Goal: Transaction & Acquisition: Obtain resource

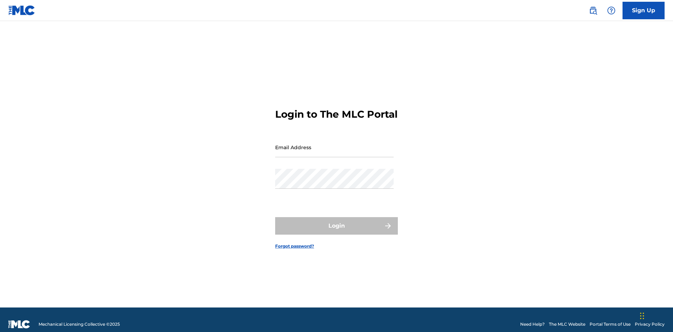
scroll to position [9, 0]
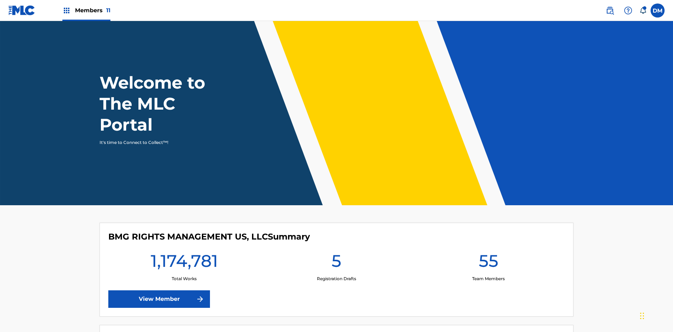
click at [86, 10] on span "Members 11" at bounding box center [92, 10] width 35 height 8
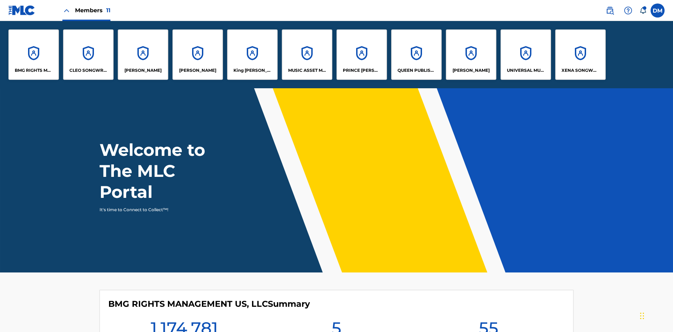
click at [525, 70] on p "UNIVERSAL MUSIC PUB GROUP" at bounding box center [526, 70] width 38 height 6
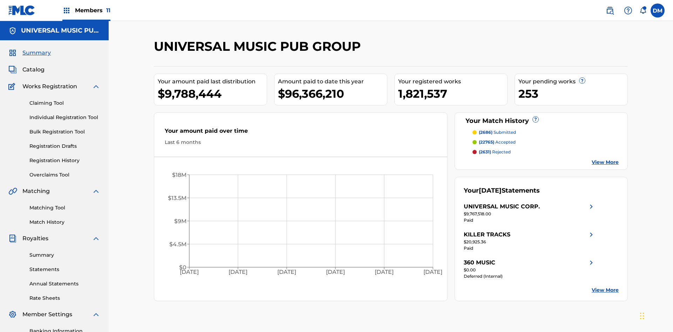
click at [65, 252] on link "Summary" at bounding box center [64, 255] width 71 height 7
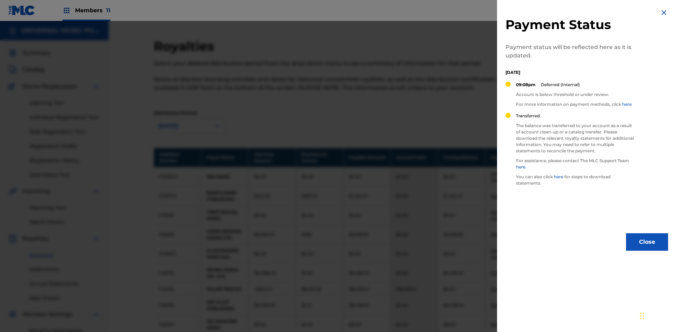
click at [664, 13] on img at bounding box center [663, 12] width 8 height 8
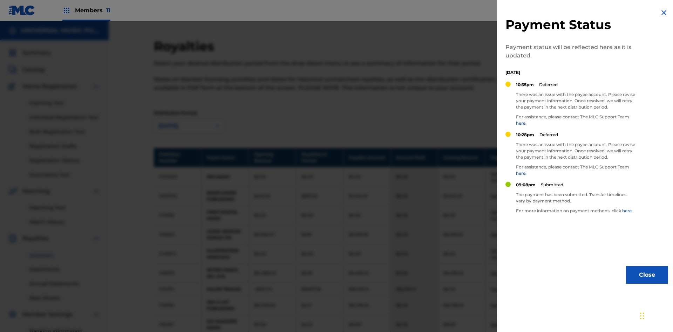
click at [664, 13] on img at bounding box center [663, 12] width 8 height 8
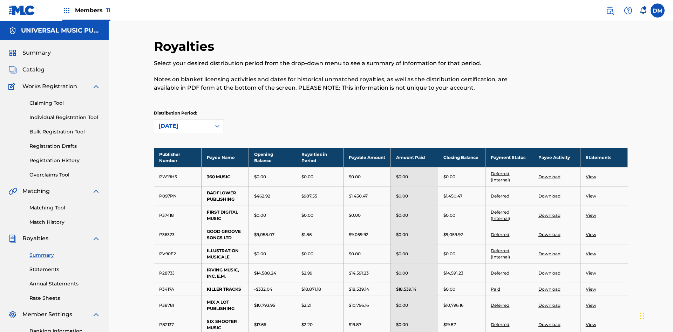
click at [549, 232] on link "Download" at bounding box center [549, 234] width 22 height 5
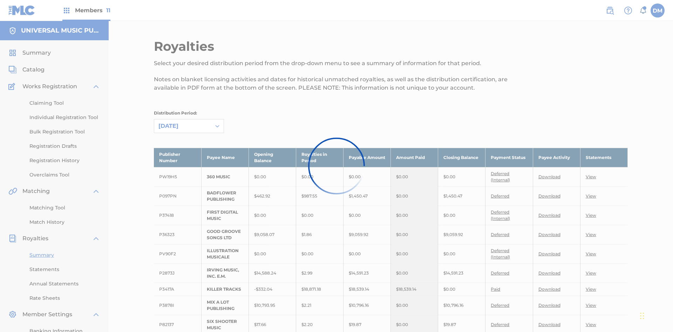
scroll to position [126, 0]
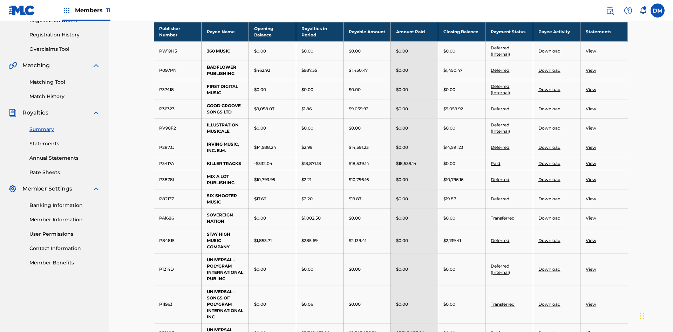
click at [549, 196] on link "Download" at bounding box center [549, 198] width 22 height 5
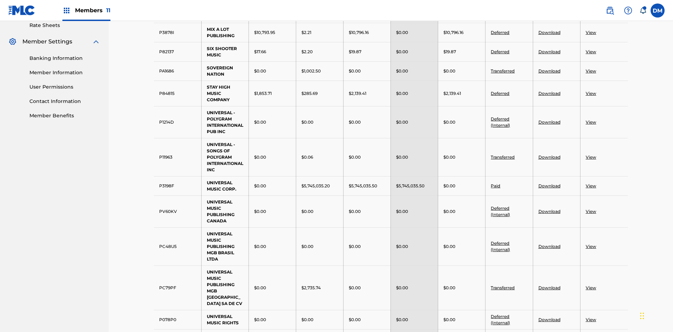
click at [590, 3] on link "View" at bounding box center [591, 0] width 11 height 5
